Goal: Task Accomplishment & Management: Use online tool/utility

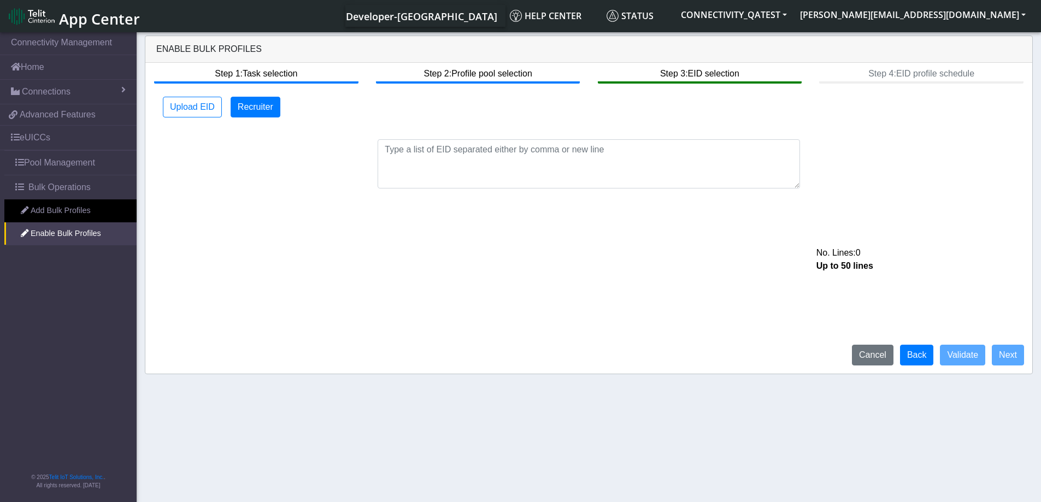
click at [106, 11] on span "App Center" at bounding box center [99, 19] width 81 height 20
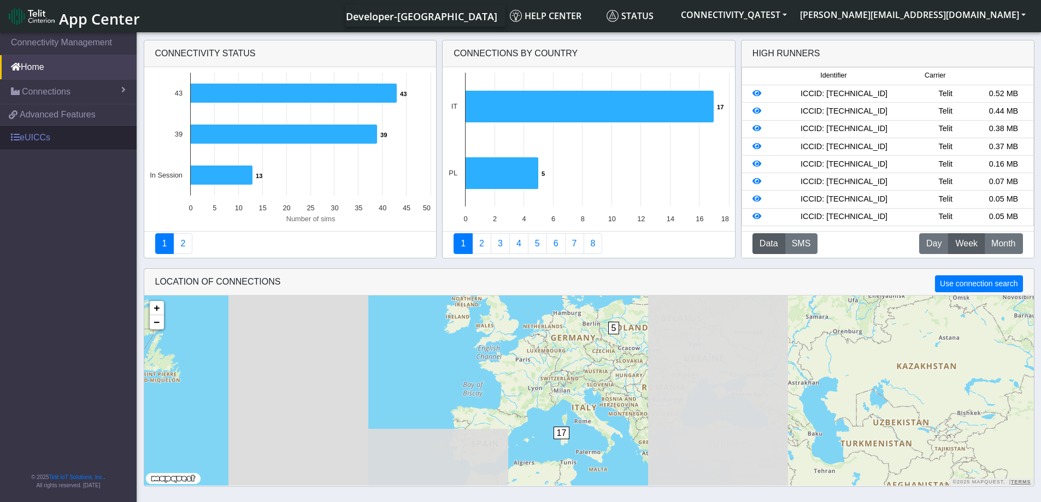
click at [16, 134] on span at bounding box center [15, 137] width 9 height 9
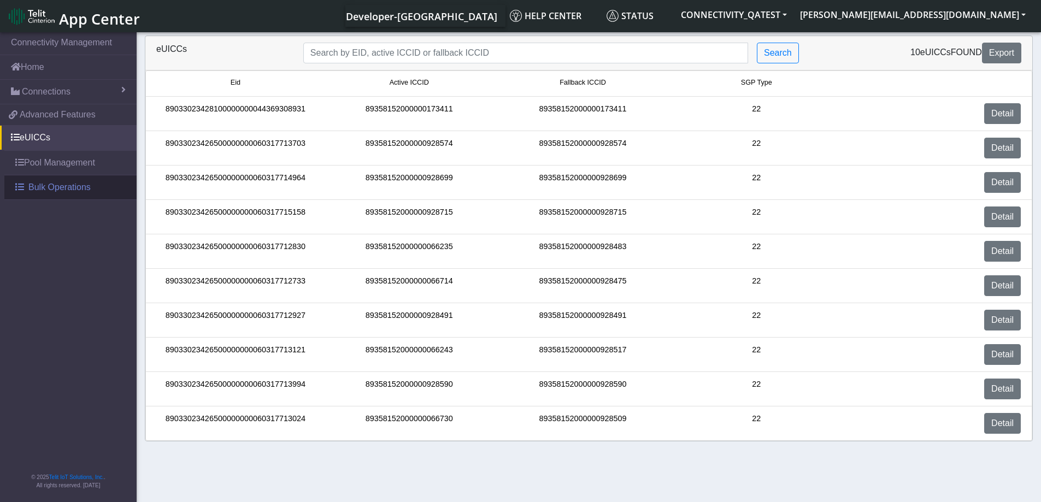
click at [35, 187] on span "Bulk Operations" at bounding box center [59, 187] width 62 height 13
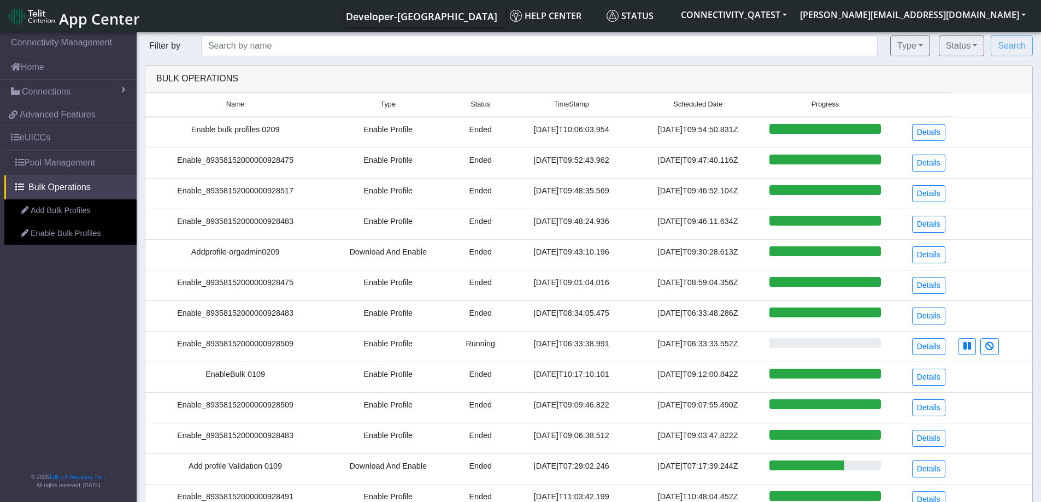
click at [44, 210] on link "Add Bulk Profiles" at bounding box center [70, 211] width 132 height 23
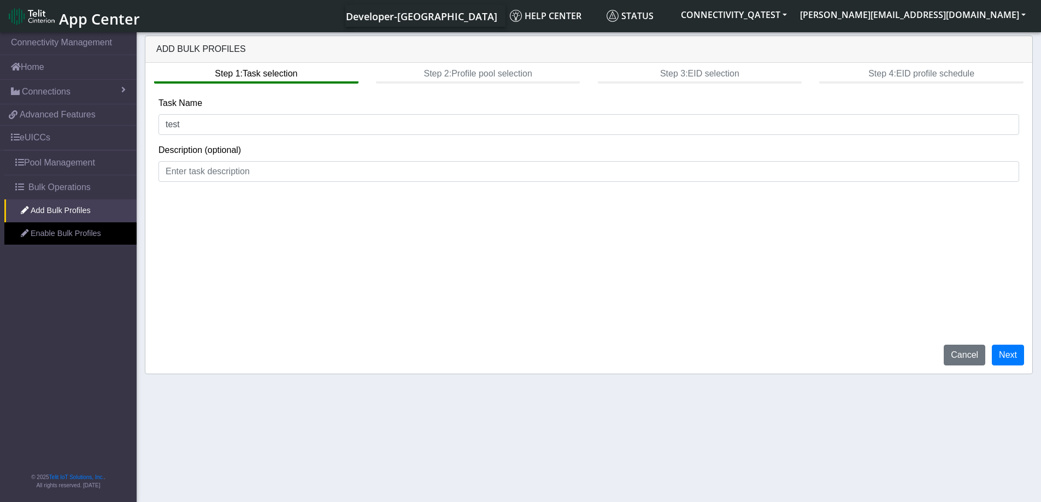
click at [47, 12] on img at bounding box center [32, 16] width 46 height 17
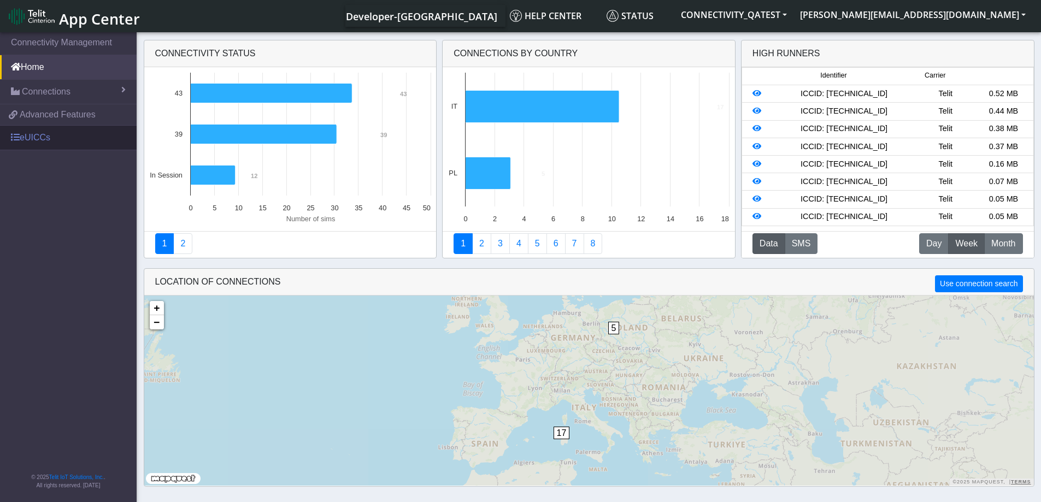
click at [34, 131] on link "eUICCs" at bounding box center [68, 138] width 137 height 24
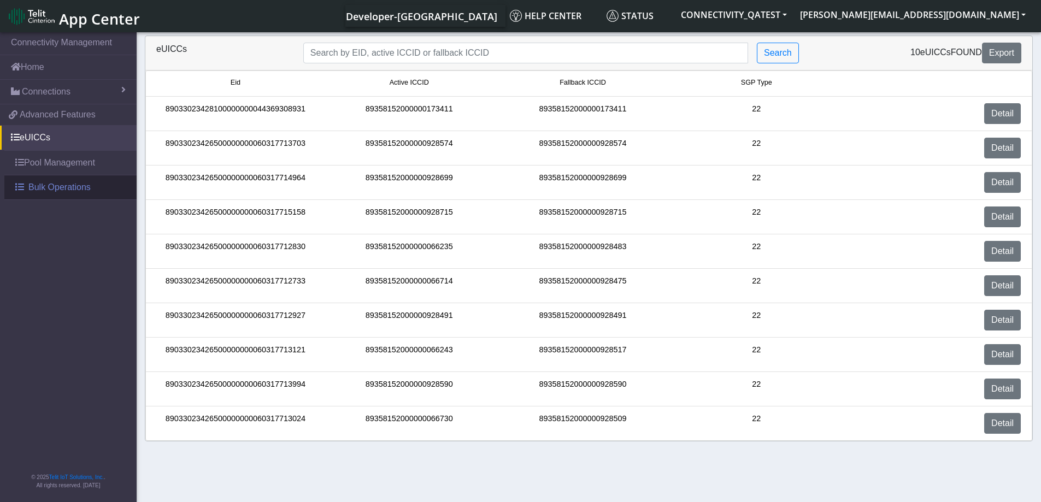
click at [41, 188] on span "Bulk Operations" at bounding box center [59, 187] width 62 height 13
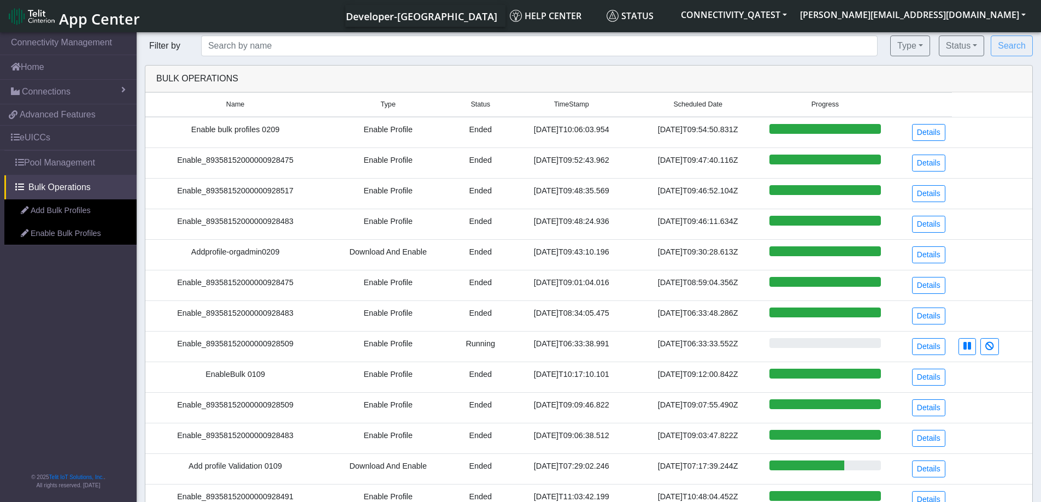
click at [46, 216] on link "Add Bulk Profiles" at bounding box center [70, 211] width 132 height 23
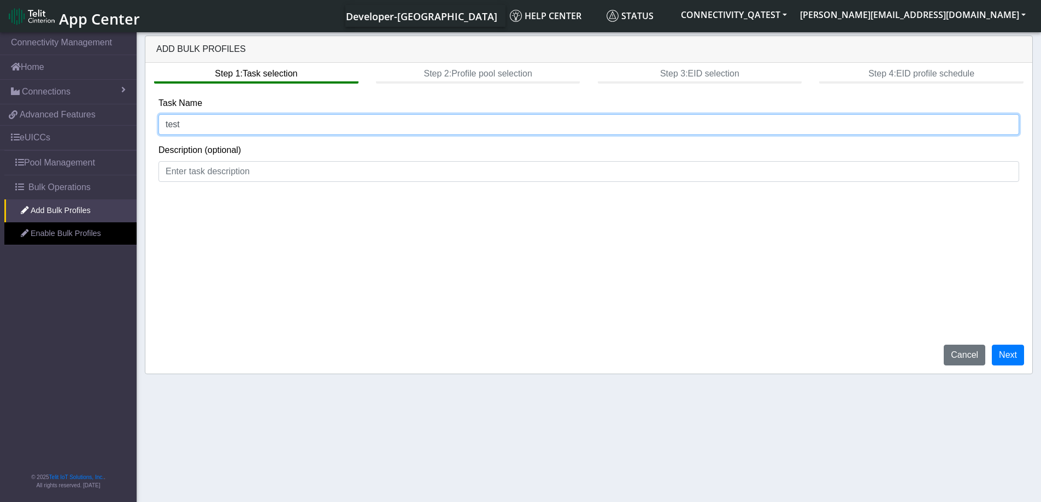
click at [188, 125] on input "test" at bounding box center [589, 124] width 861 height 21
type input "t"
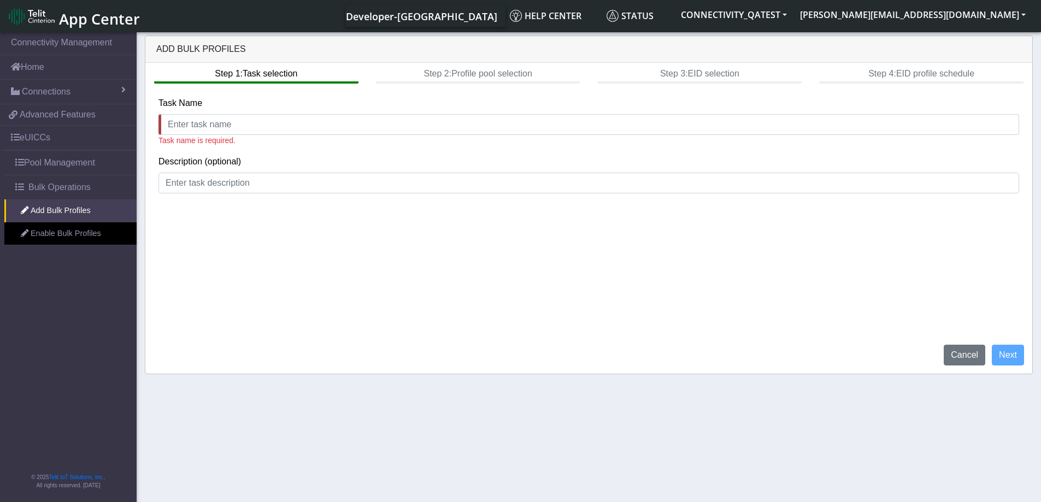
click at [448, 226] on div "Step 1: Task selection Step 2: Profile pool selection Step 3: EID selection Ste…" at bounding box center [588, 218] width 887 height 311
click at [78, 235] on link "Enable Bulk Profiles" at bounding box center [70, 233] width 132 height 23
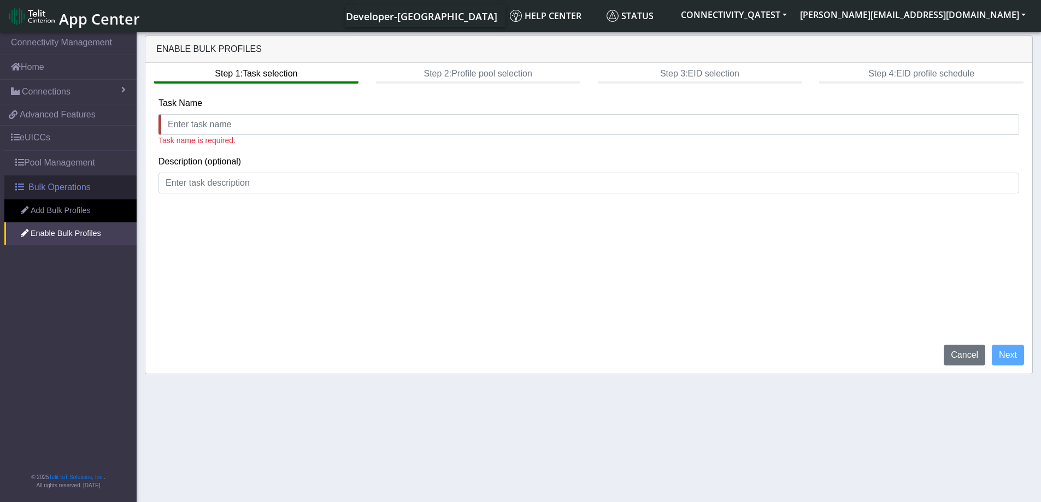
click at [79, 188] on span "Bulk Operations" at bounding box center [59, 187] width 62 height 13
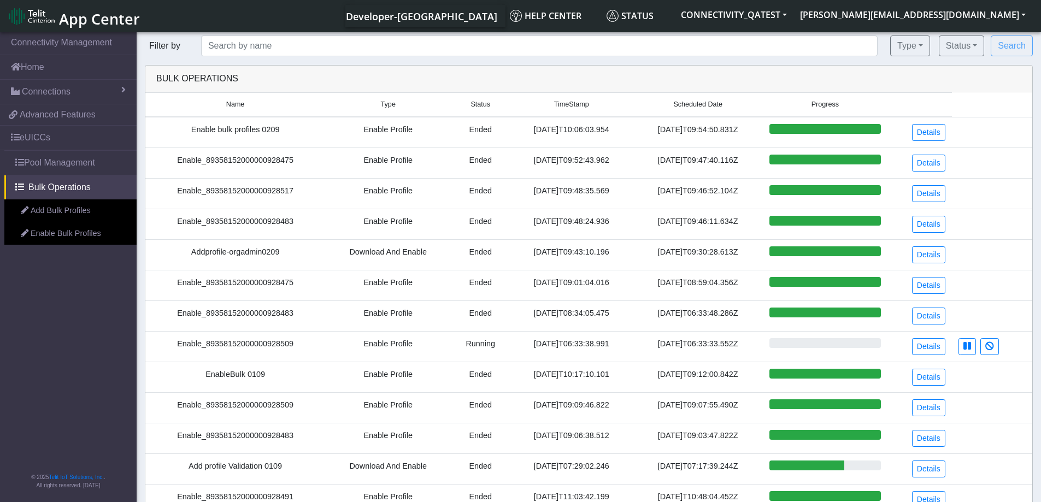
click at [85, 213] on link "Add Bulk Profiles" at bounding box center [70, 211] width 132 height 23
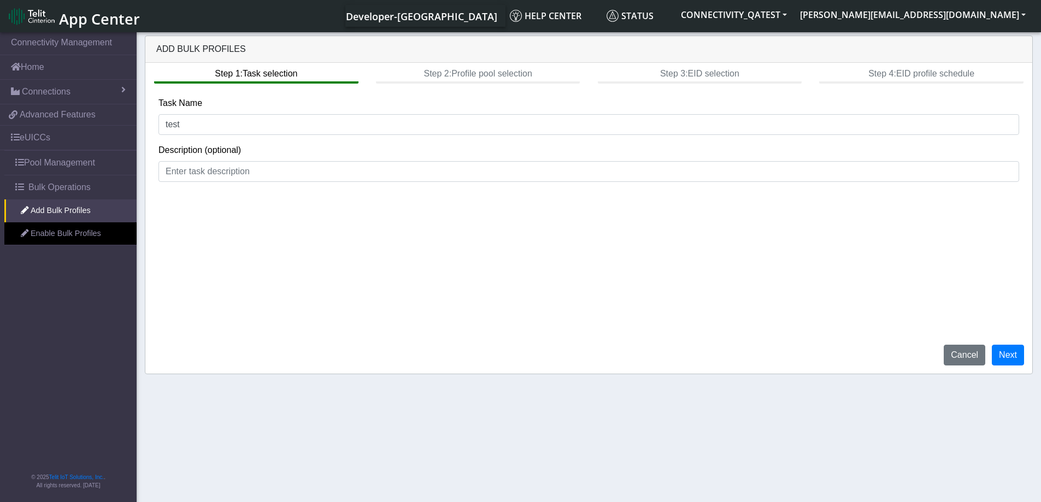
click at [76, 21] on span "App Center" at bounding box center [99, 19] width 81 height 20
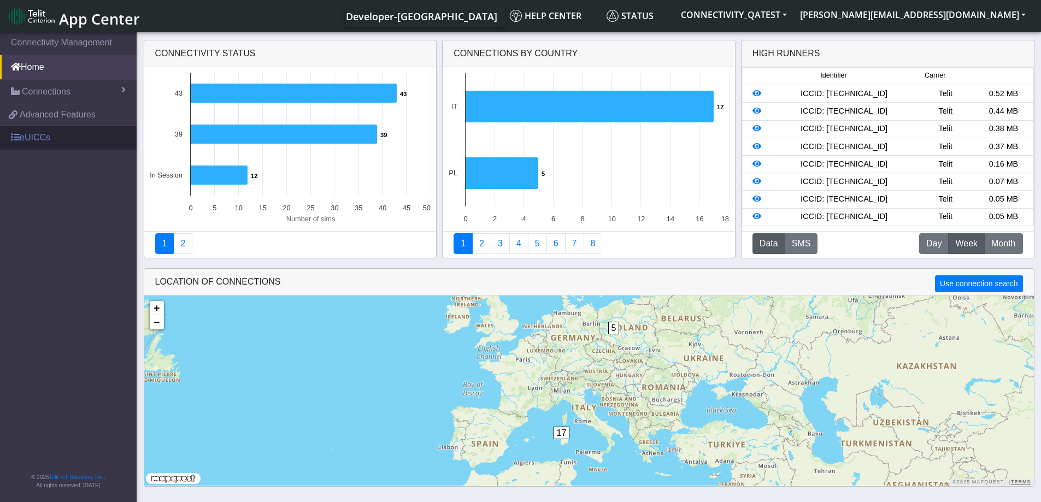
click at [44, 139] on link "eUICCs" at bounding box center [68, 138] width 137 height 24
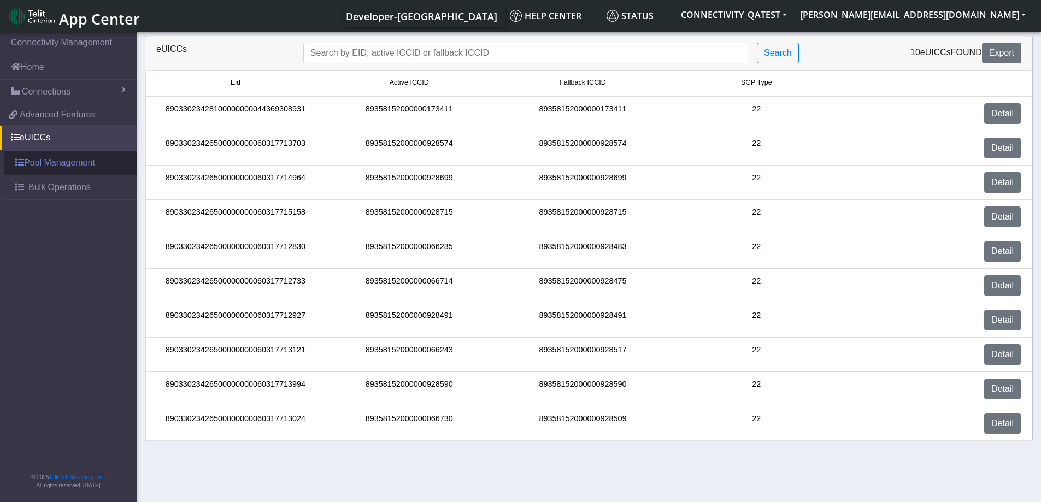
click at [39, 163] on link "Pool Management" at bounding box center [70, 163] width 132 height 24
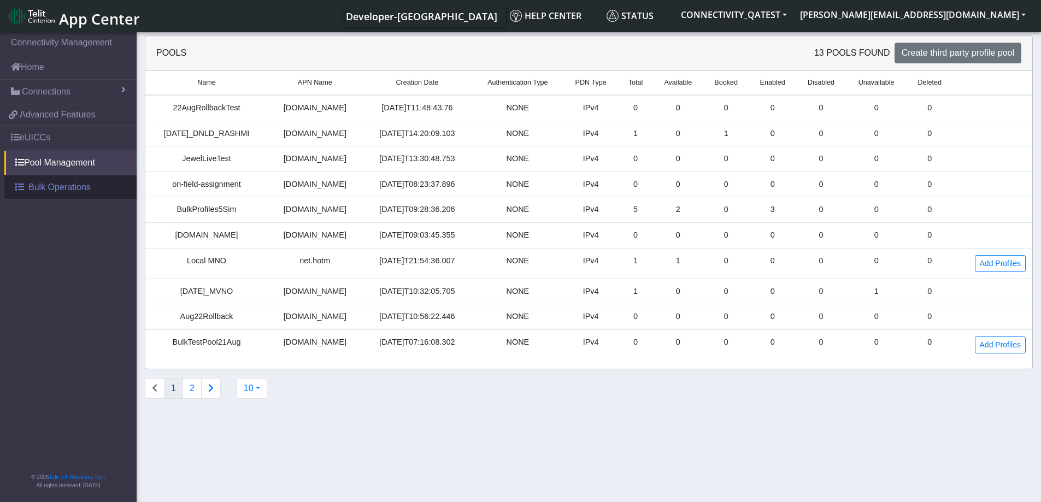
click at [50, 191] on span "Bulk Operations" at bounding box center [59, 187] width 62 height 13
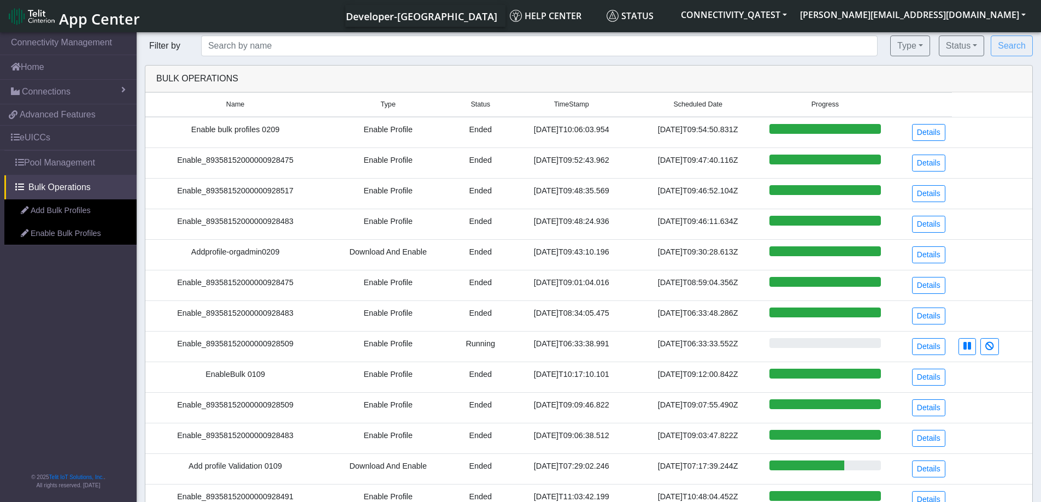
click at [50, 214] on link "Add Bulk Profiles" at bounding box center [70, 211] width 132 height 23
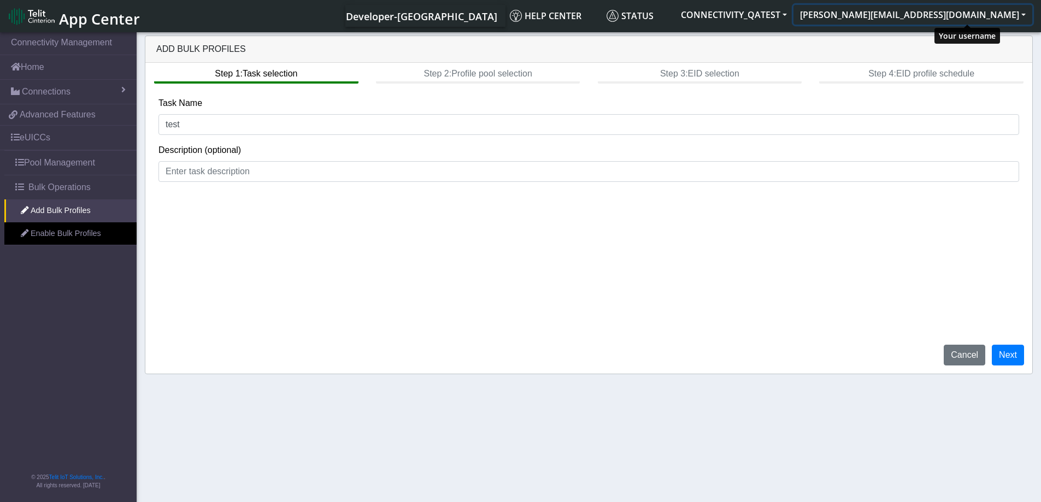
click at [1010, 13] on button "[PERSON_NAME][EMAIL_ADDRESS][DOMAIN_NAME]" at bounding box center [913, 15] width 239 height 20
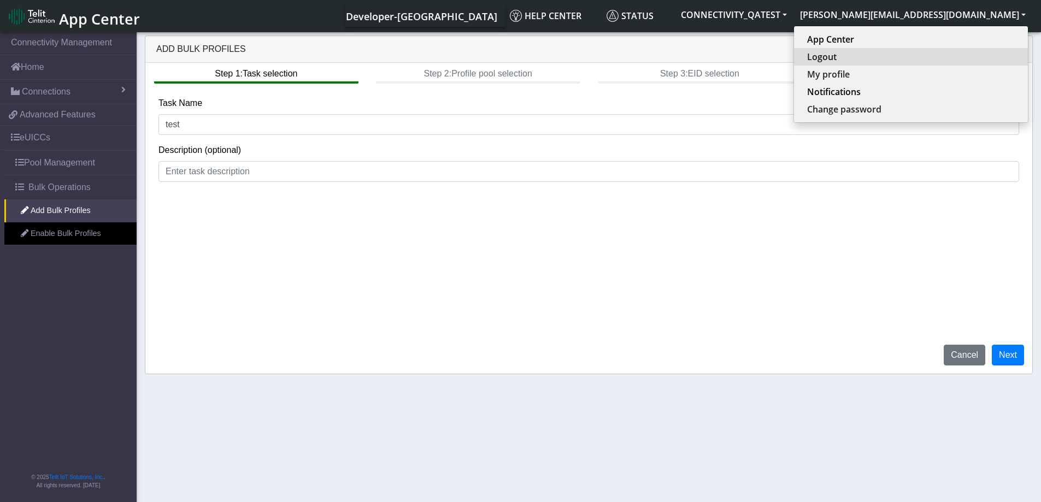
click at [932, 56] on button "Logout" at bounding box center [911, 56] width 234 height 17
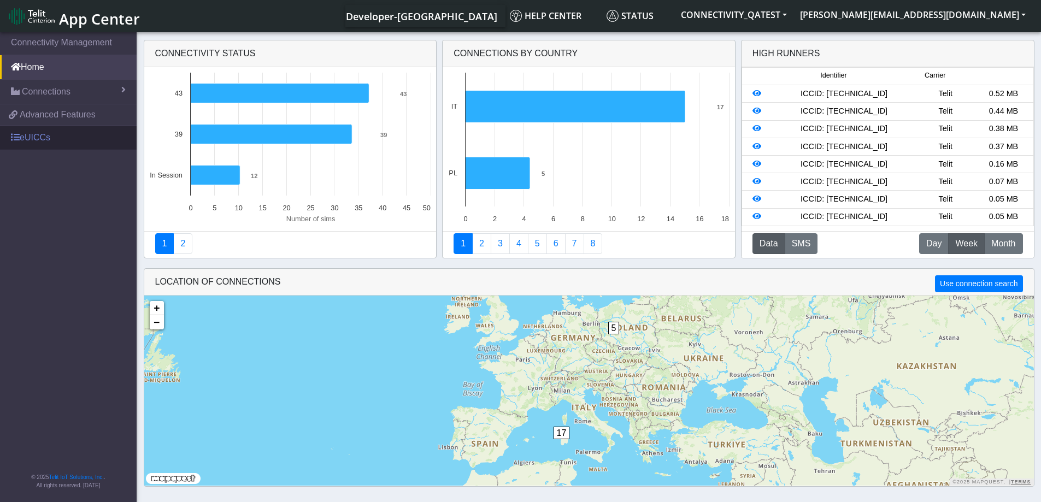
click at [28, 143] on link "eUICCs" at bounding box center [68, 138] width 137 height 24
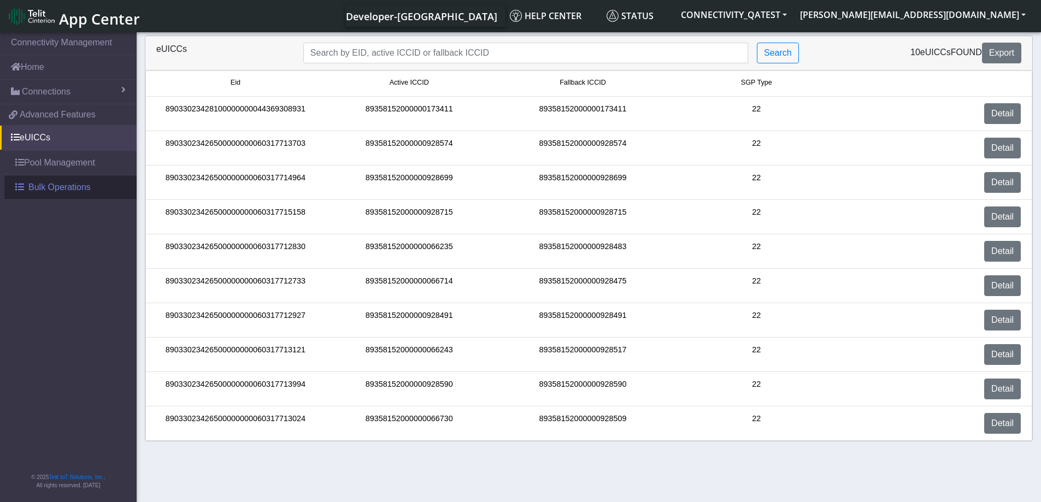
click at [24, 188] on span at bounding box center [19, 187] width 9 height 9
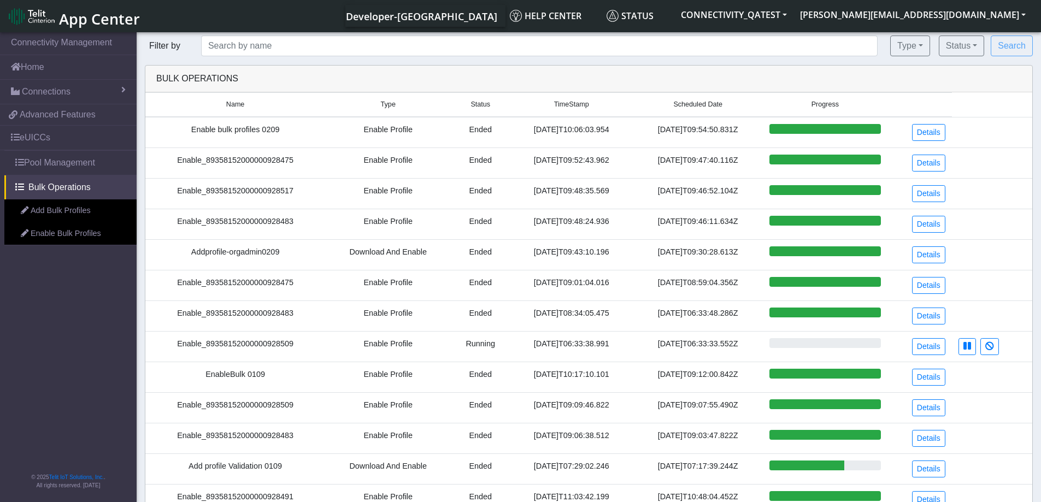
click at [36, 214] on link "Add Bulk Profiles" at bounding box center [70, 211] width 132 height 23
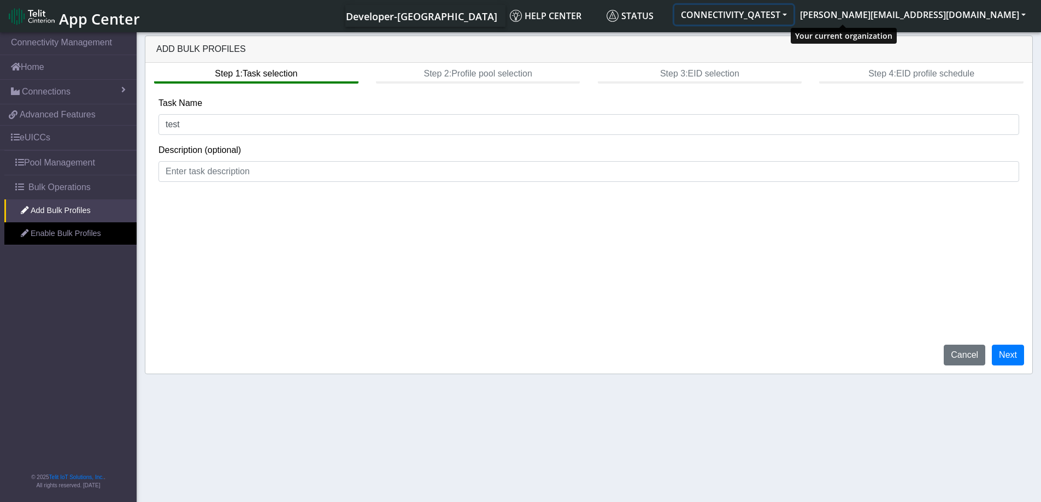
click at [794, 10] on button "CONNECTIVITY_QATEST" at bounding box center [734, 15] width 119 height 20
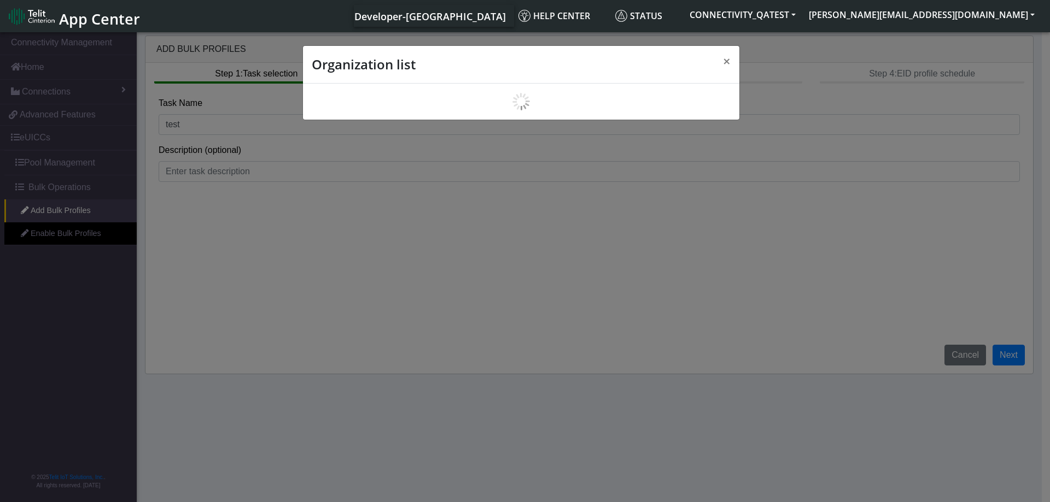
scroll to position [4, 0]
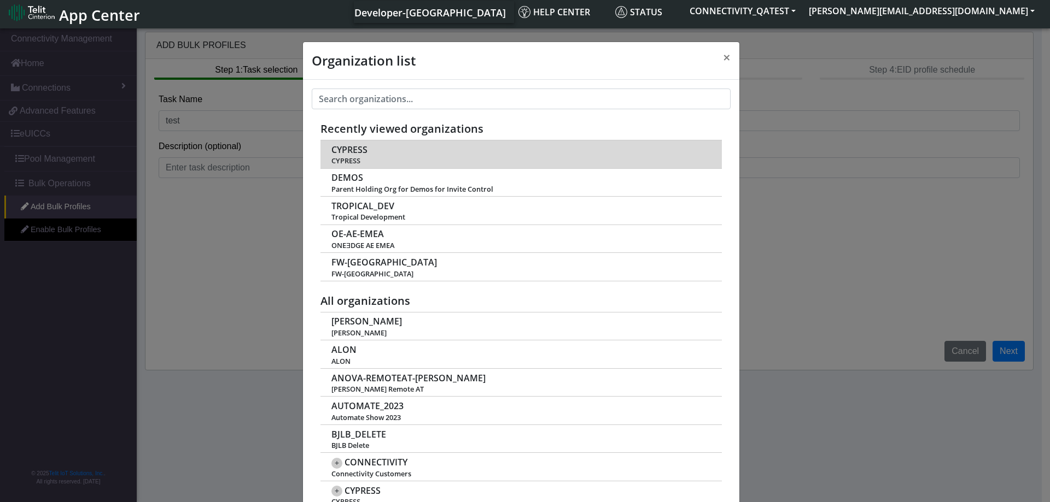
click at [344, 145] on span "CYPRESS" at bounding box center [349, 150] width 36 height 10
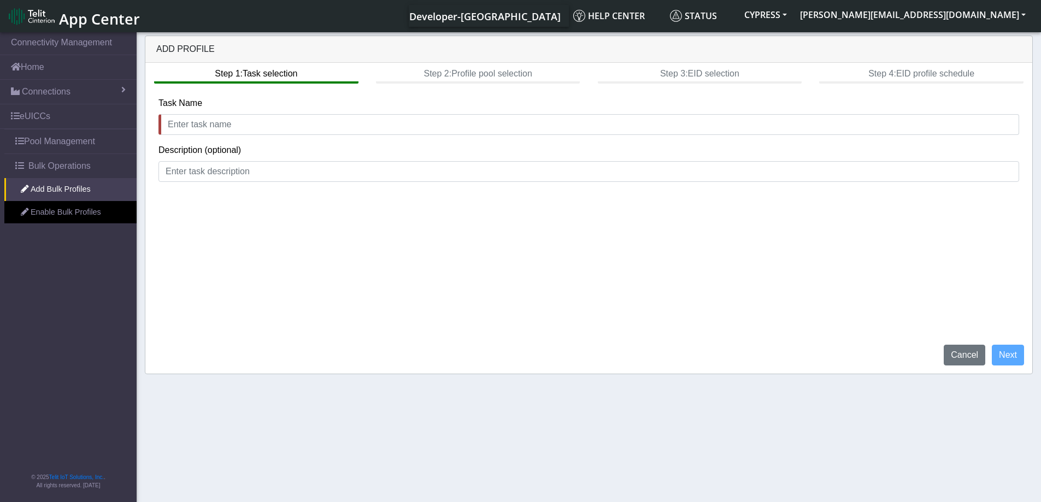
click at [118, 15] on span "App Center" at bounding box center [99, 19] width 81 height 20
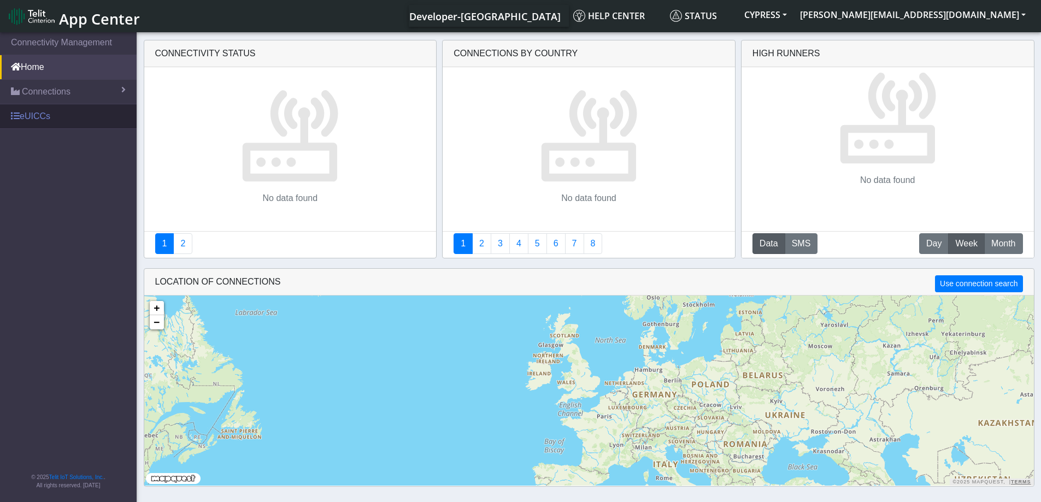
click at [20, 116] on link "eUICCs" at bounding box center [68, 116] width 137 height 24
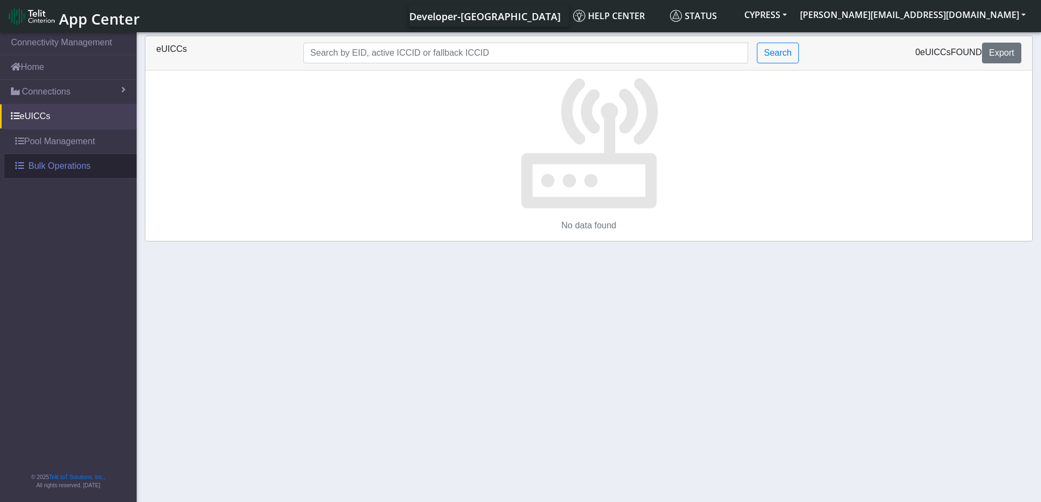
click at [24, 166] on link "Bulk Operations" at bounding box center [70, 166] width 132 height 24
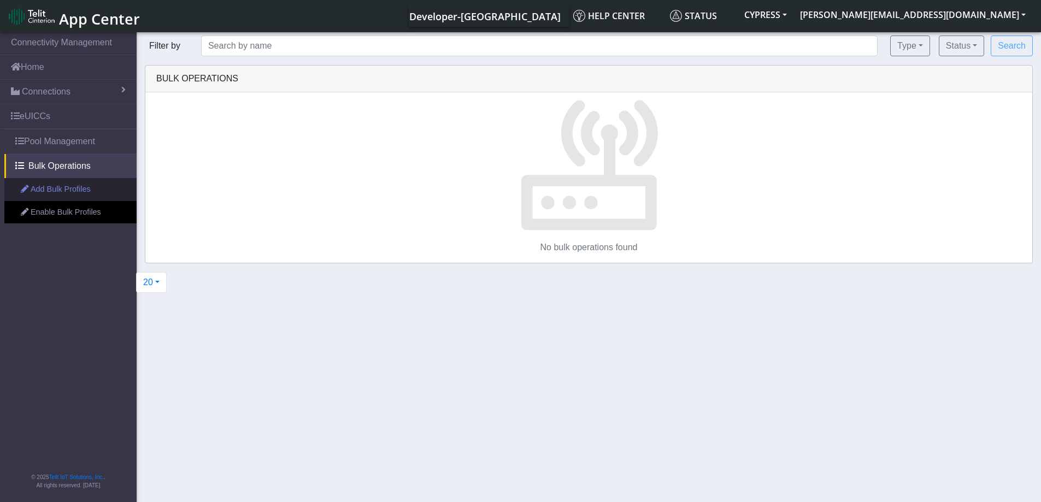
click at [46, 189] on link "Add Bulk Profiles" at bounding box center [70, 189] width 132 height 23
